Goal: Information Seeking & Learning: Learn about a topic

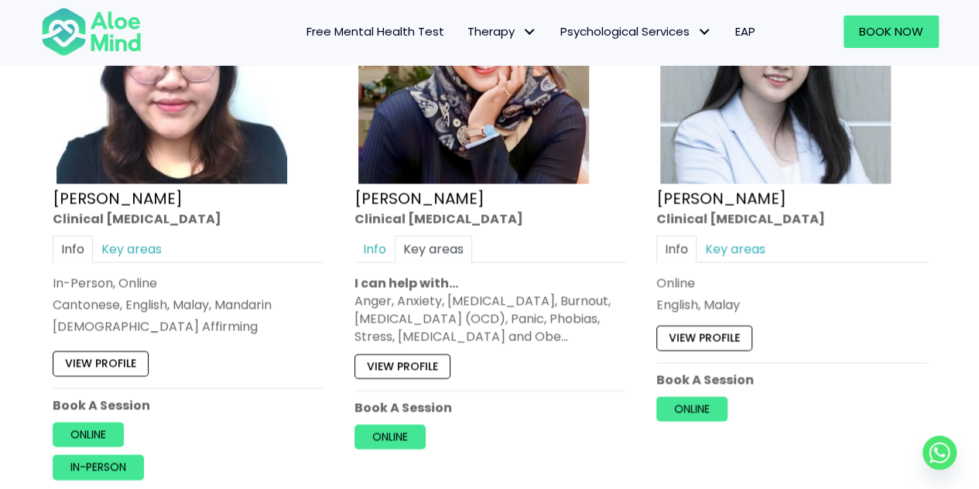
scroll to position [4390, 0]
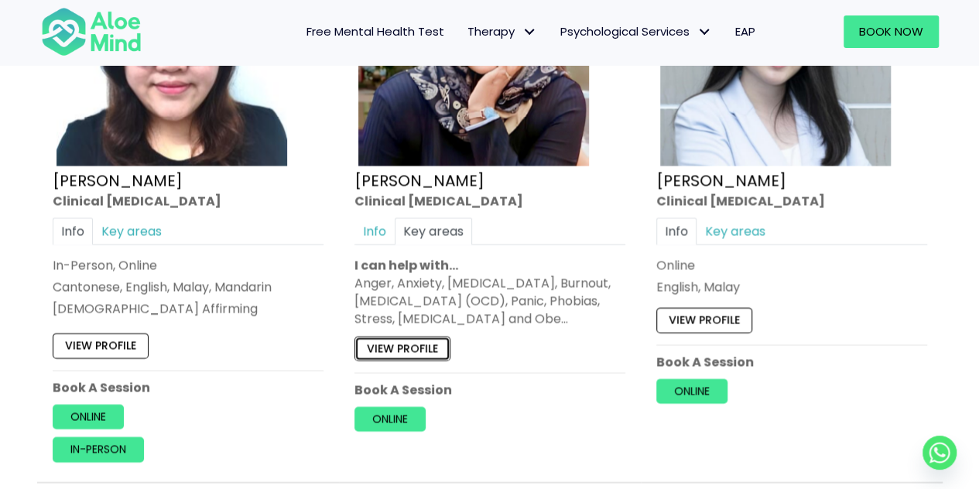
click at [435, 340] on link "View profile" at bounding box center [402, 348] width 96 height 25
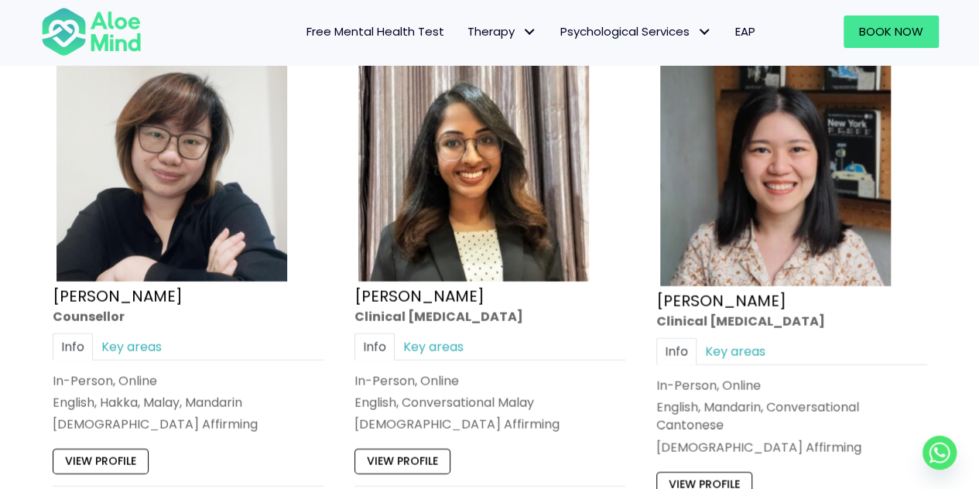
scroll to position [4996, 0]
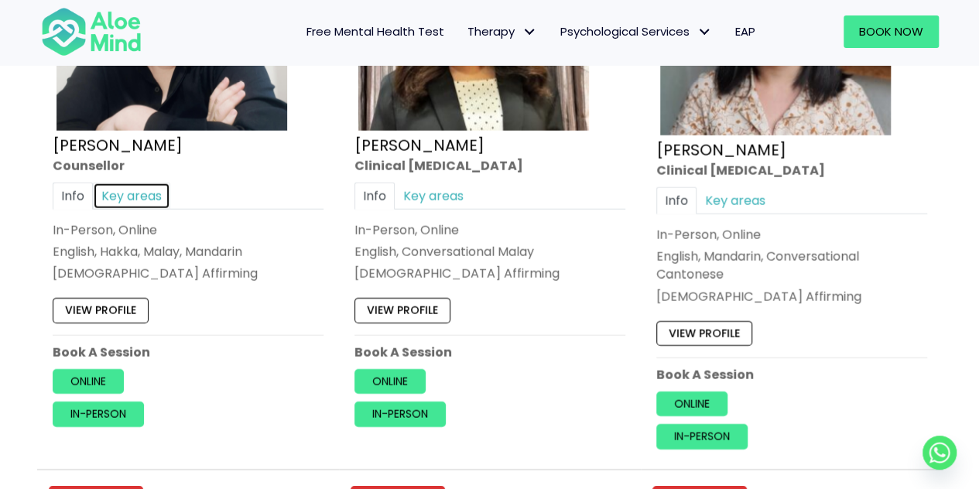
click at [135, 183] on link "Key areas" at bounding box center [131, 196] width 77 height 27
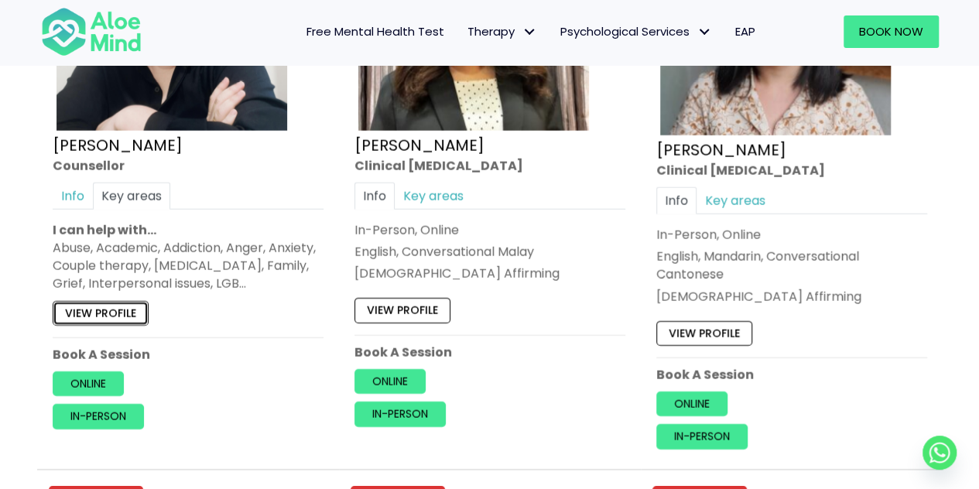
click at [108, 304] on link "View profile" at bounding box center [101, 313] width 96 height 25
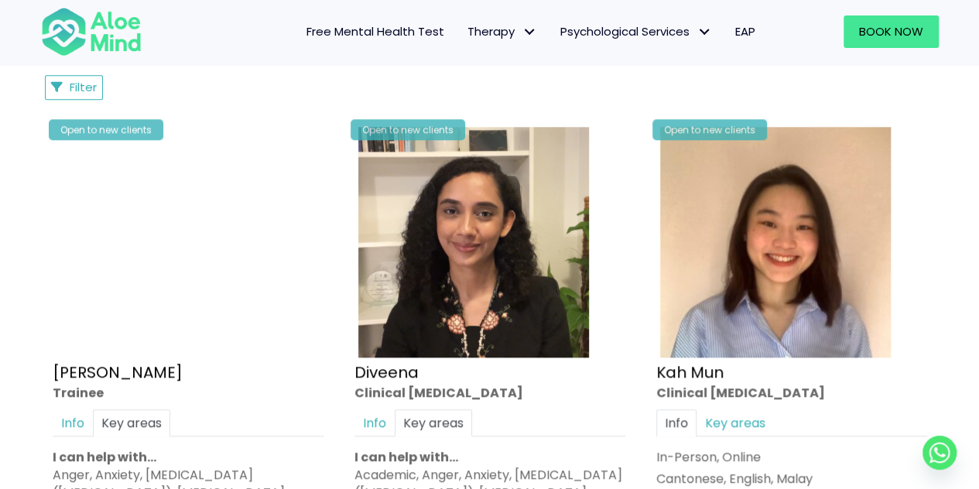
scroll to position [840, 0]
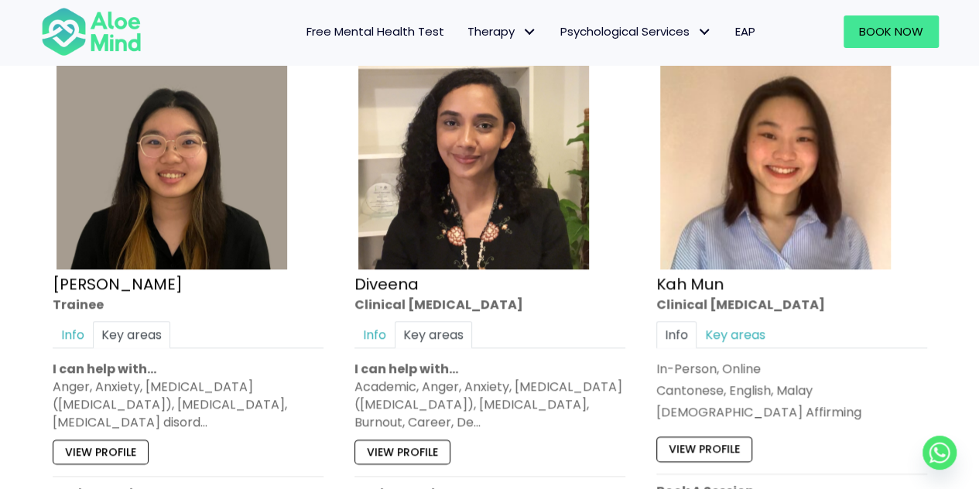
click at [412, 31] on span "Free Mental Health Test" at bounding box center [375, 31] width 138 height 16
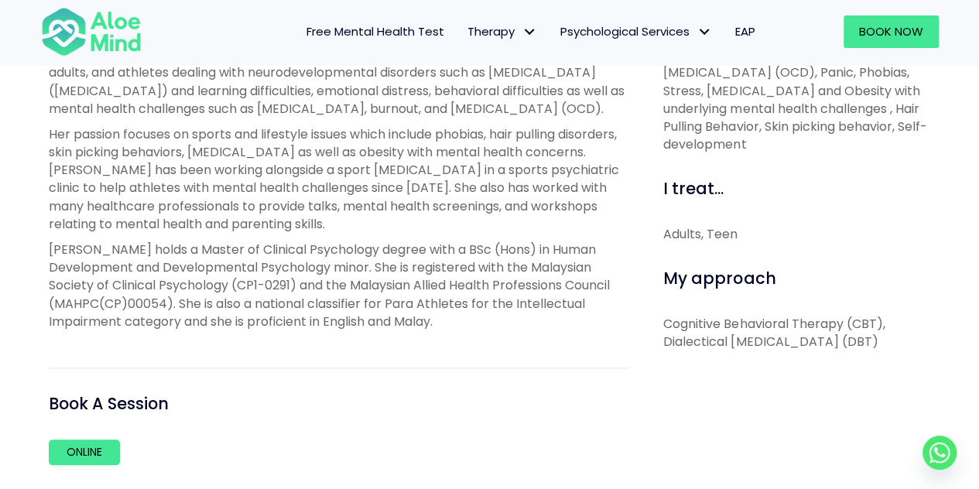
scroll to position [650, 0]
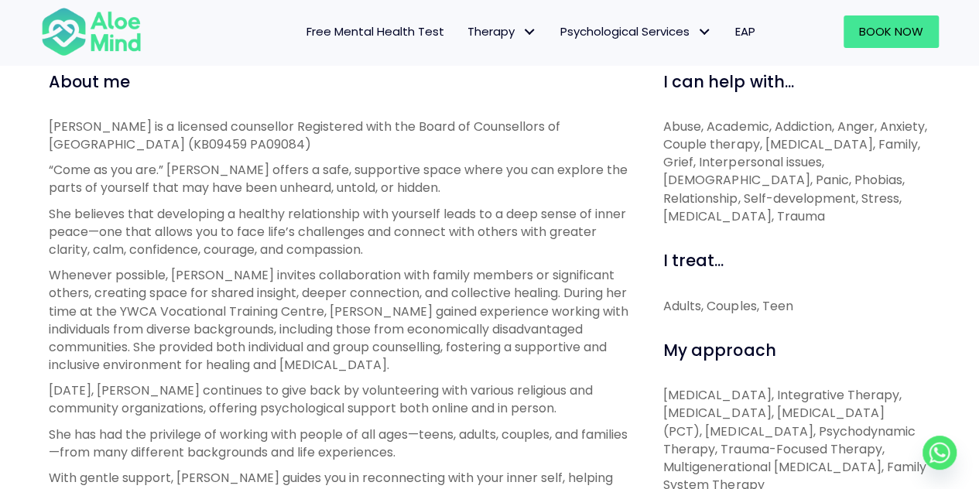
scroll to position [542, 0]
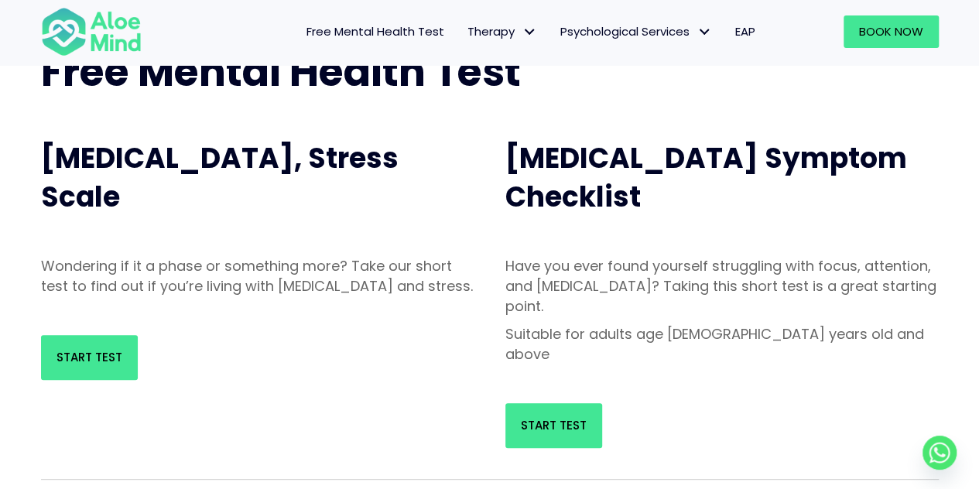
scroll to position [97, 0]
